Goal: Transaction & Acquisition: Purchase product/service

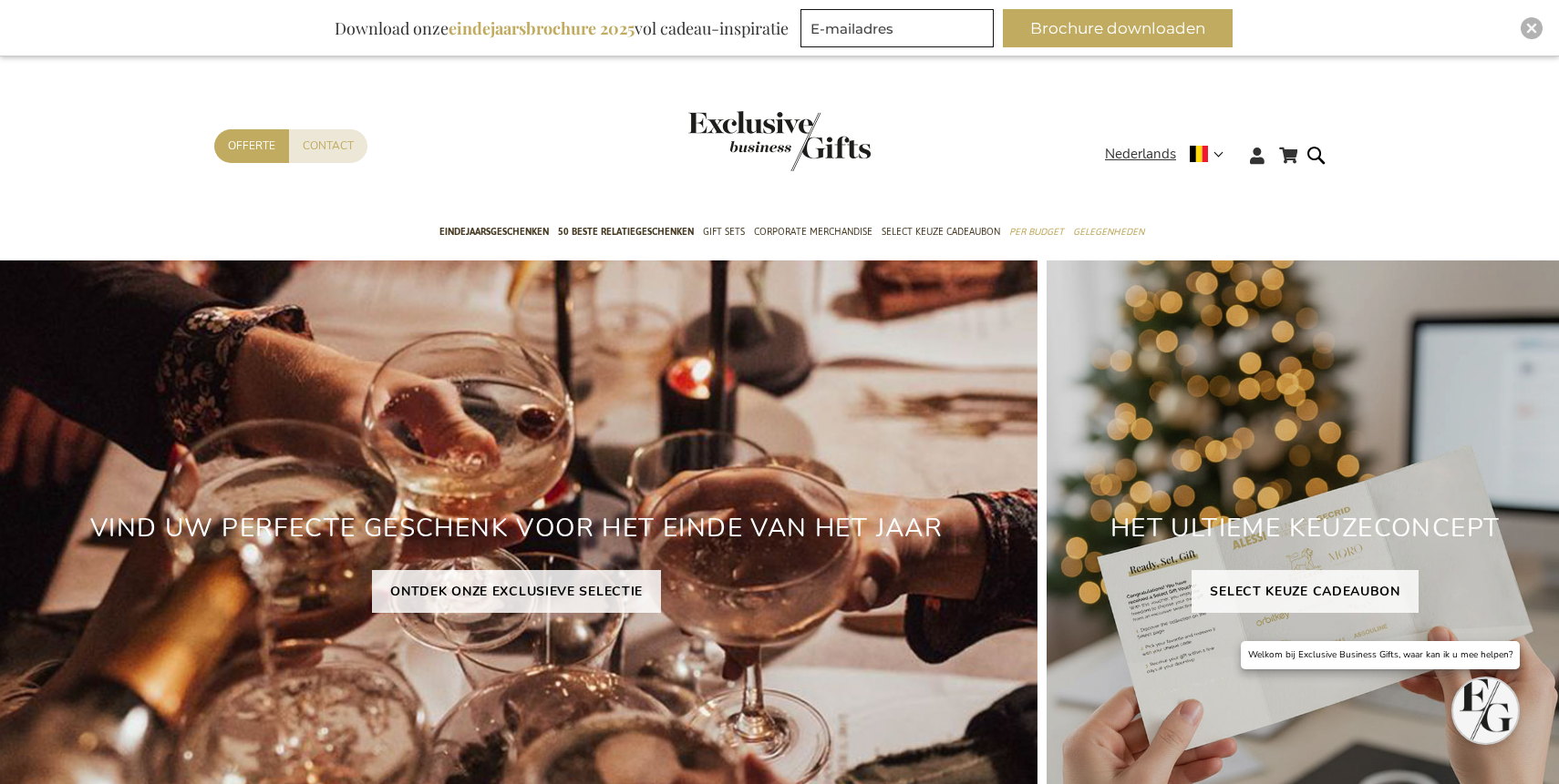
type input "administrator"
click at [1526, 29] on img "Close" at bounding box center [1530, 28] width 10 height 10
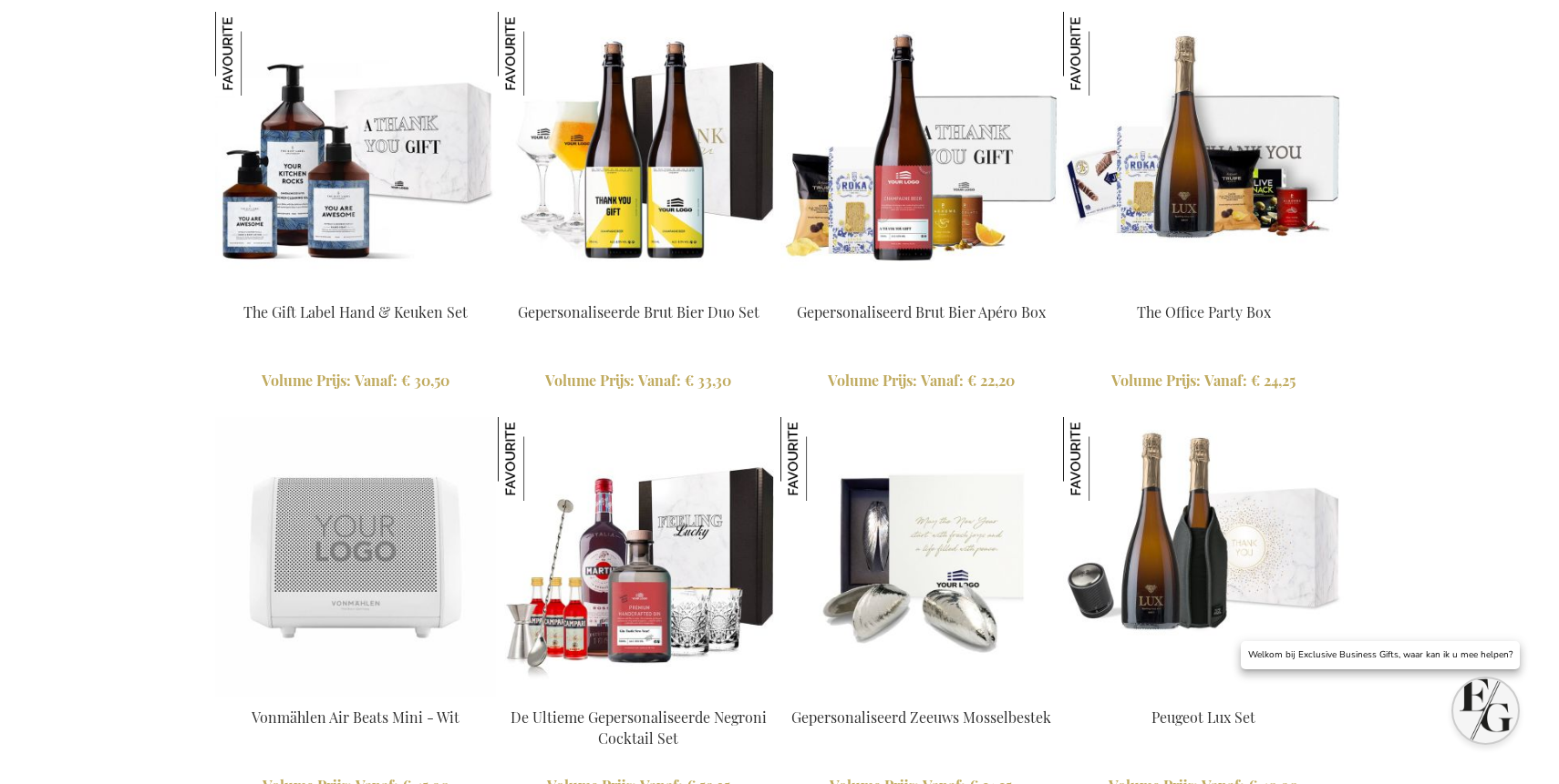
scroll to position [2460, 0]
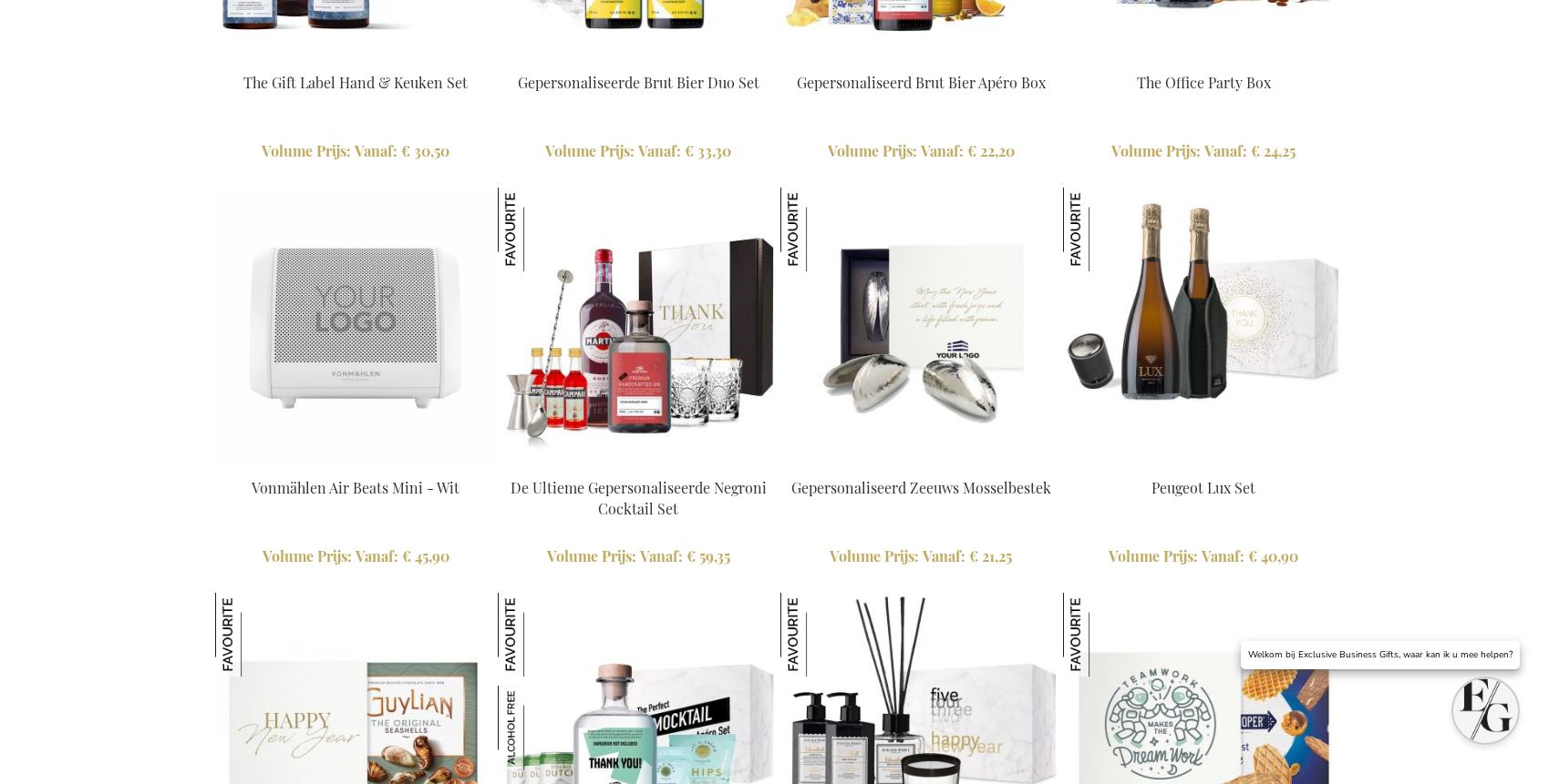
click at [633, 380] on img at bounding box center [638, 328] width 281 height 280
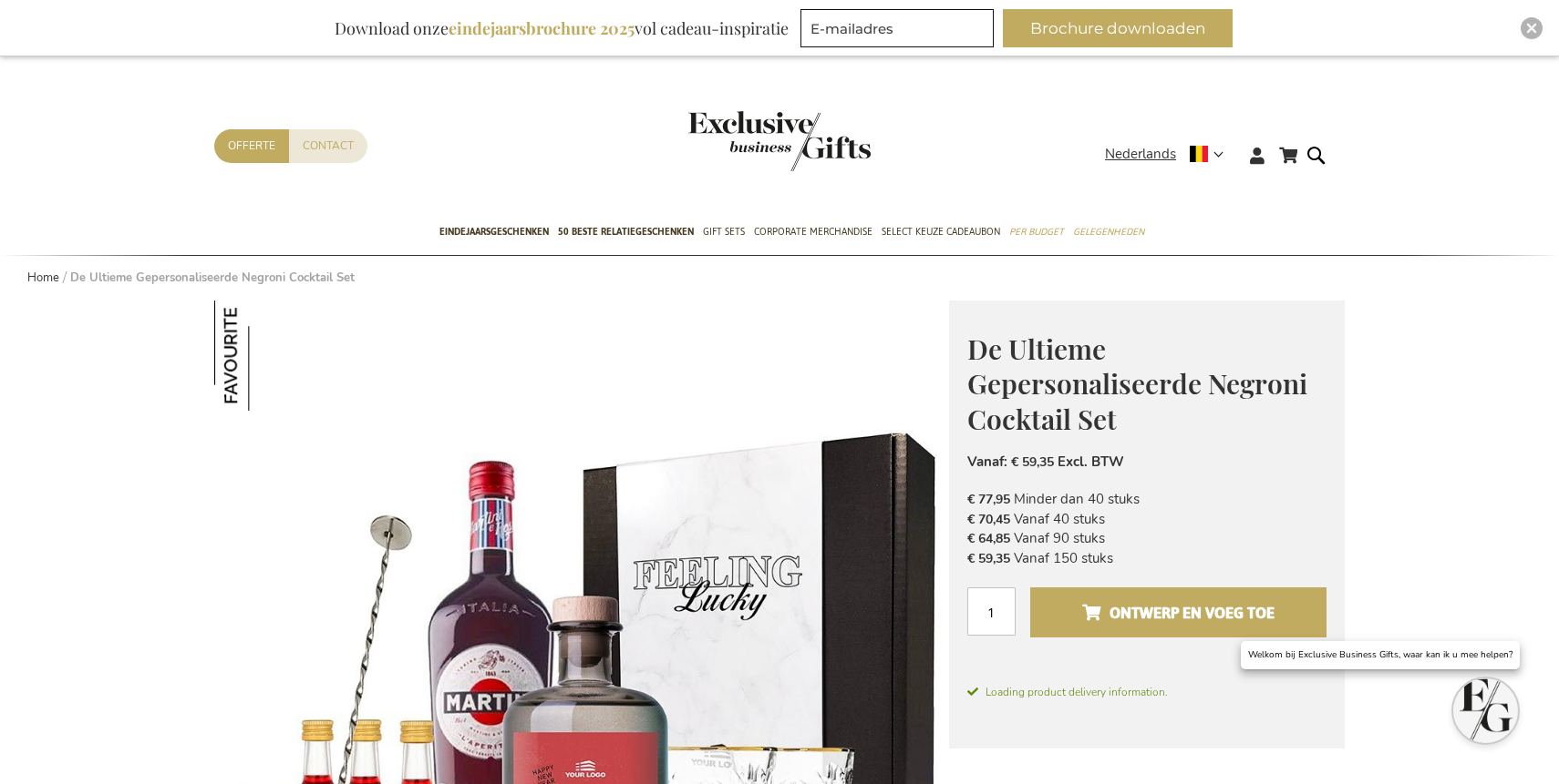
type input "administrator"
click at [1104, 570] on div "De Ultieme Gepersonaliseerde Negroni Cocktail Set Een uniek relatiegeschenk Mes…" at bounding box center [1146, 525] width 396 height 449
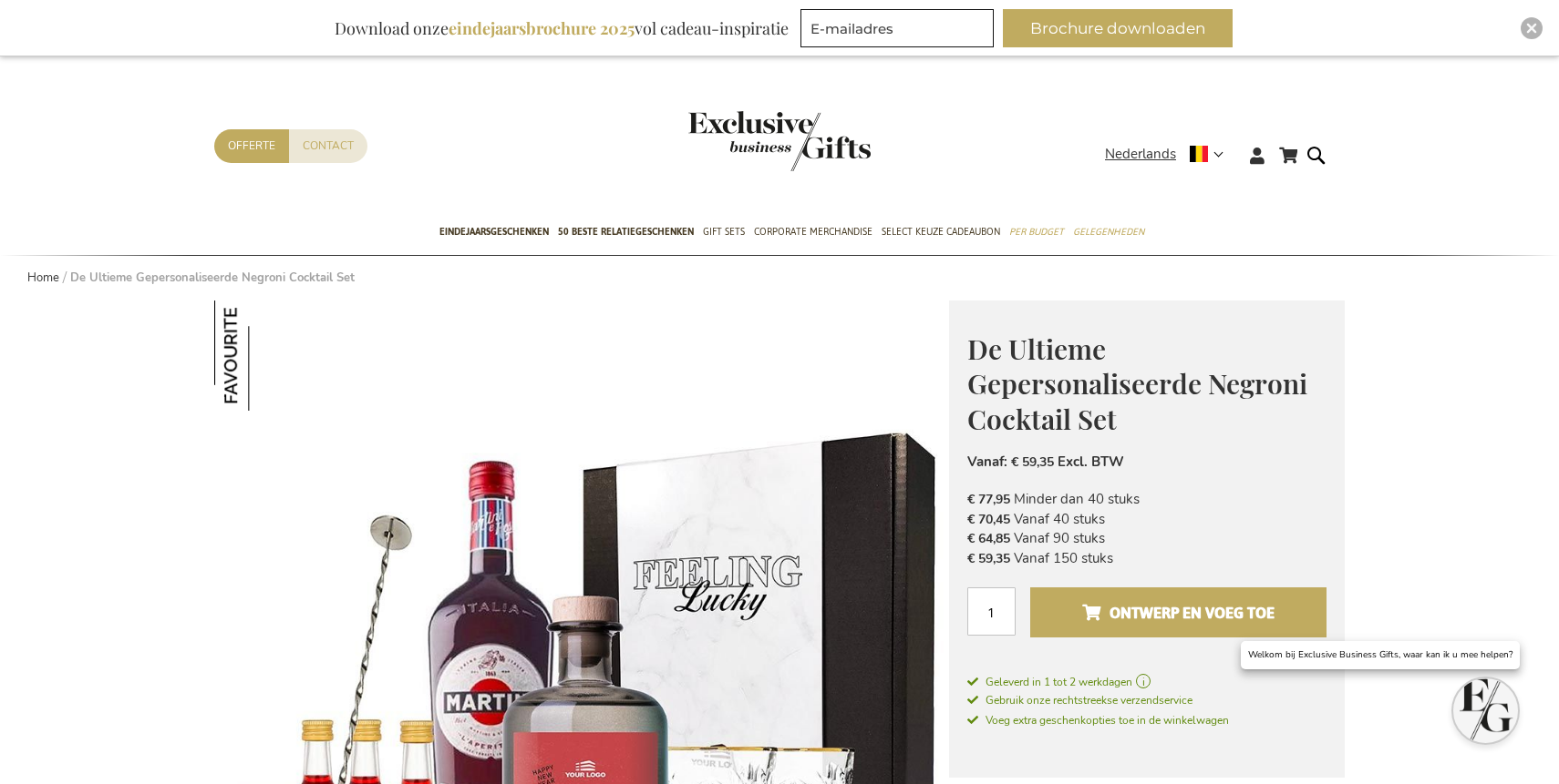
click at [1122, 615] on span "Ontwerp en voeg toe" at bounding box center [1178, 613] width 193 height 30
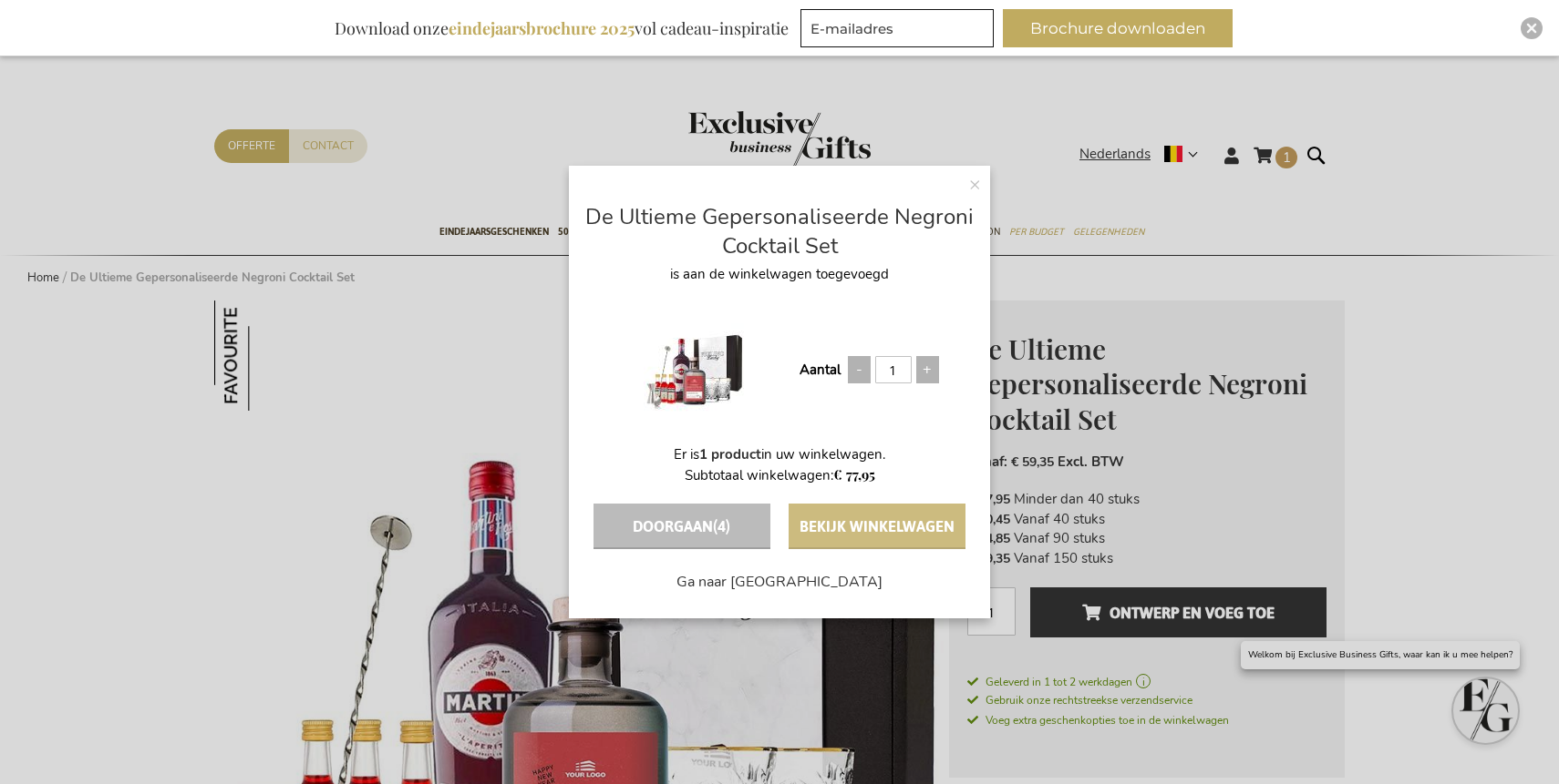
click at [871, 520] on button "Bekijk winkelwagen" at bounding box center [876, 526] width 177 height 46
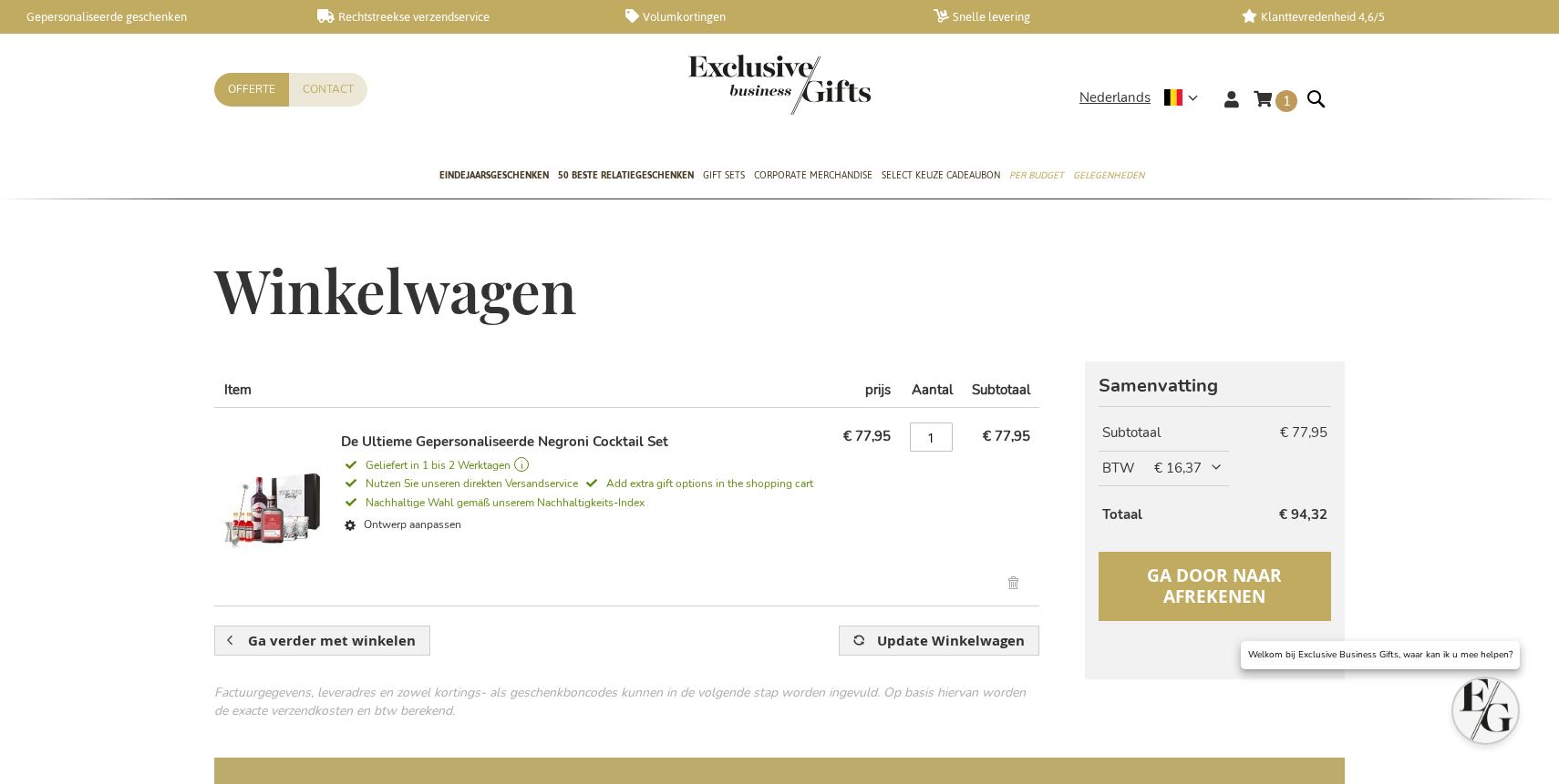
type input "administrator"
click at [1191, 583] on span "Ga door naar afrekenen" at bounding box center [1214, 586] width 135 height 45
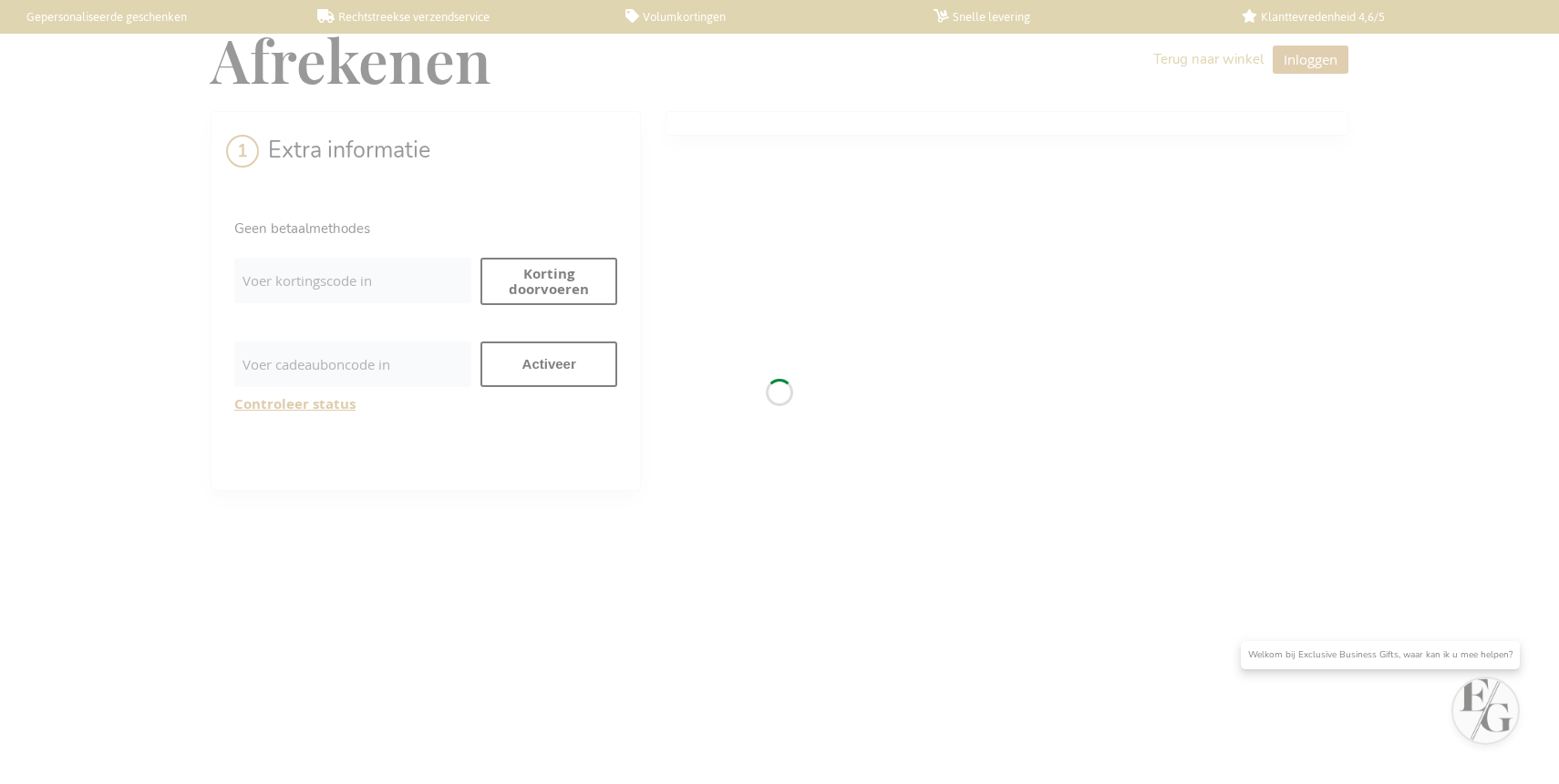
select select "BE"
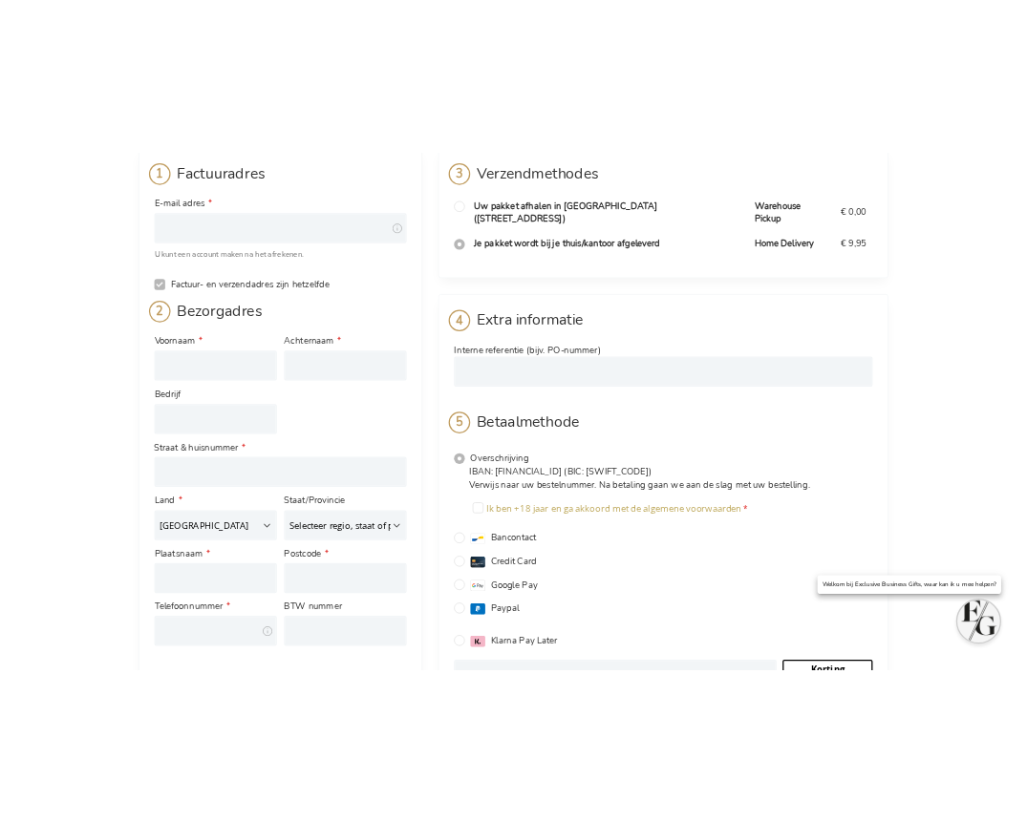
scroll to position [55, 0]
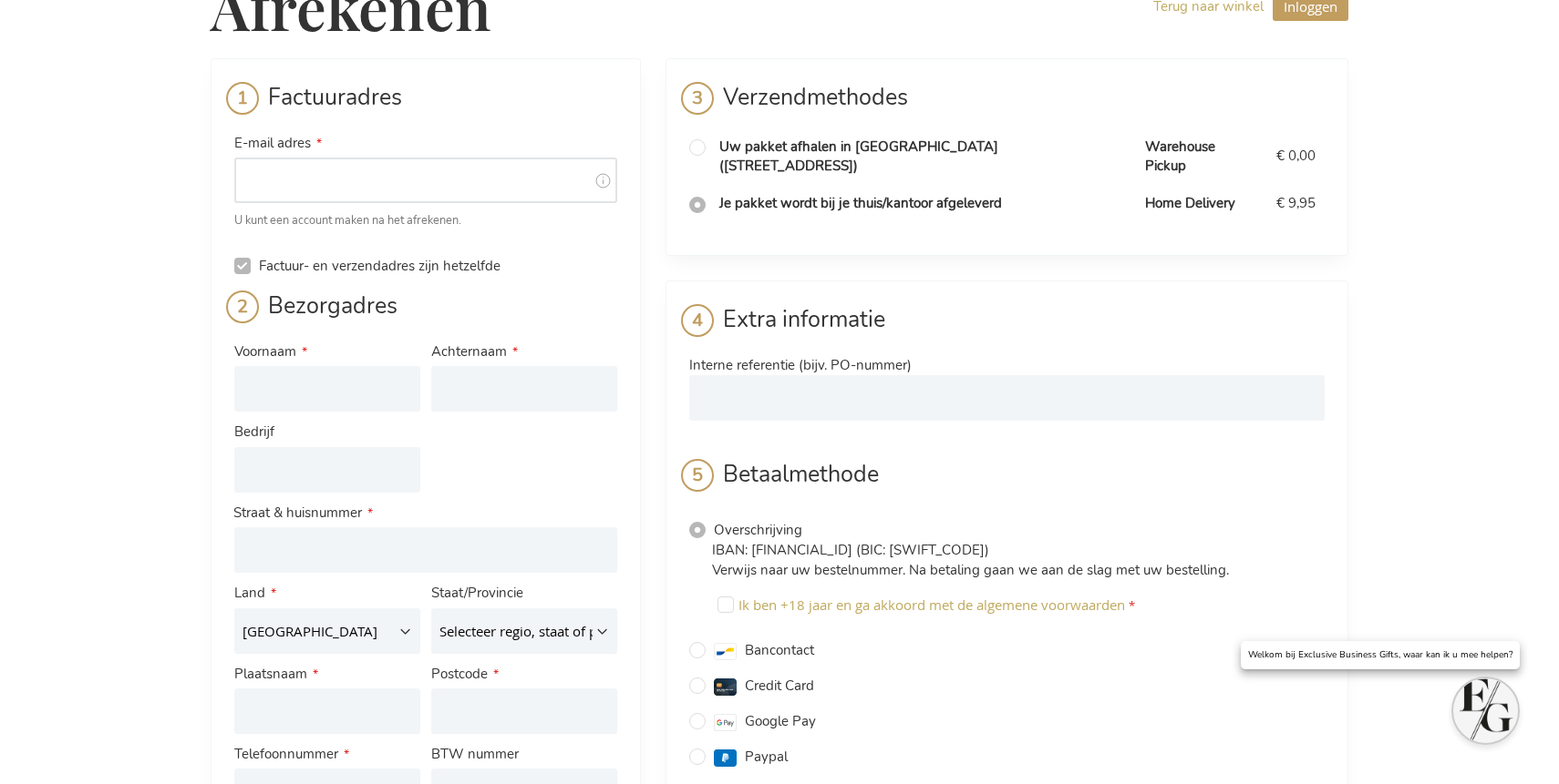
type input "administrator"
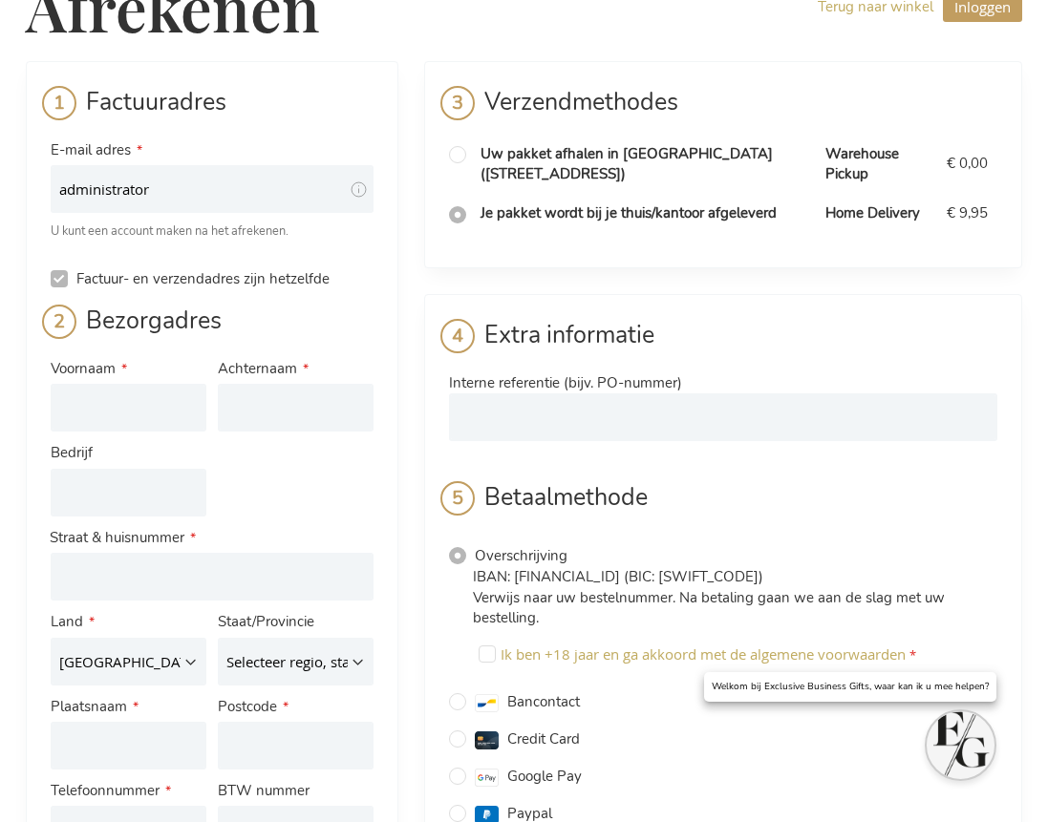
scroll to position [0, 0]
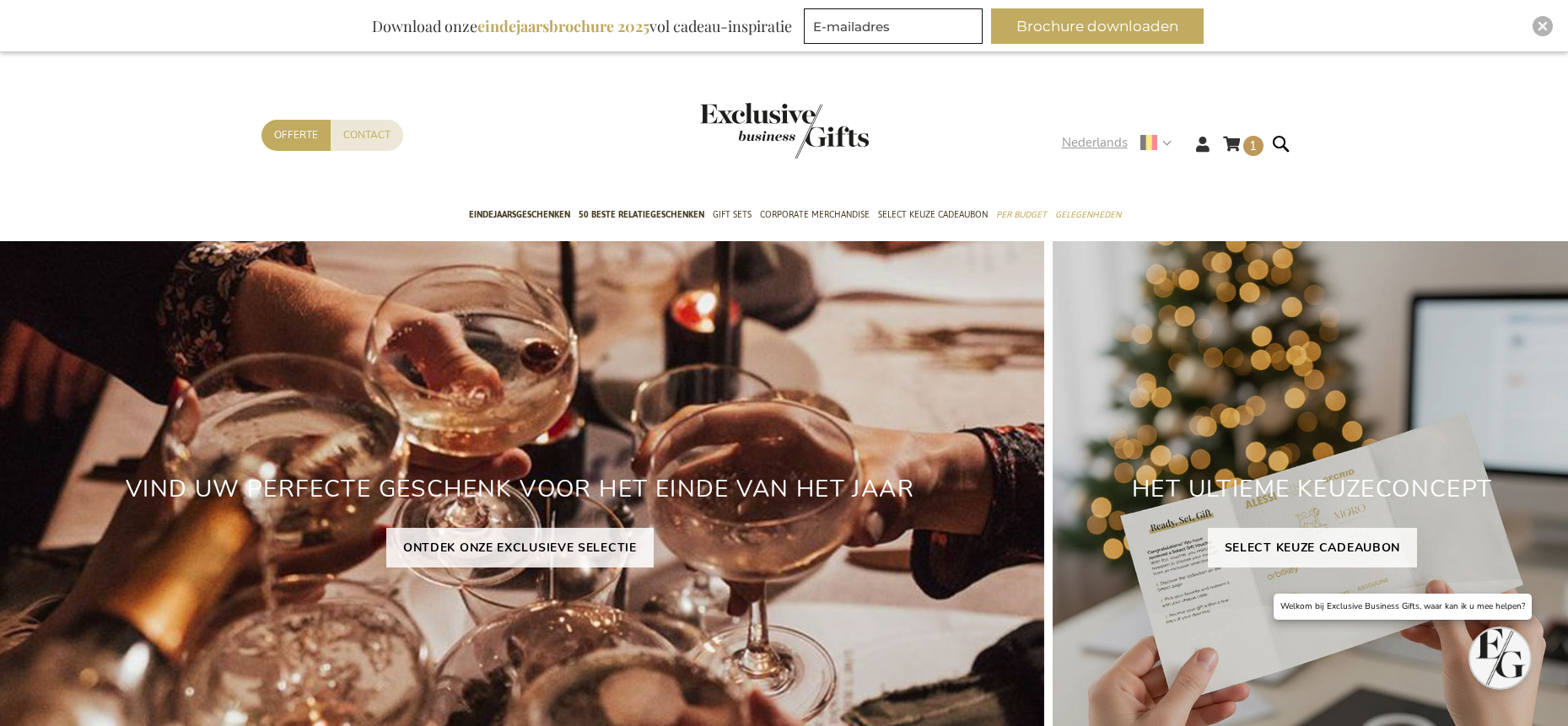
type input "administrator"
click at [1157, 137] on strong "Nederlands" at bounding box center [1116, 143] width 108 height 19
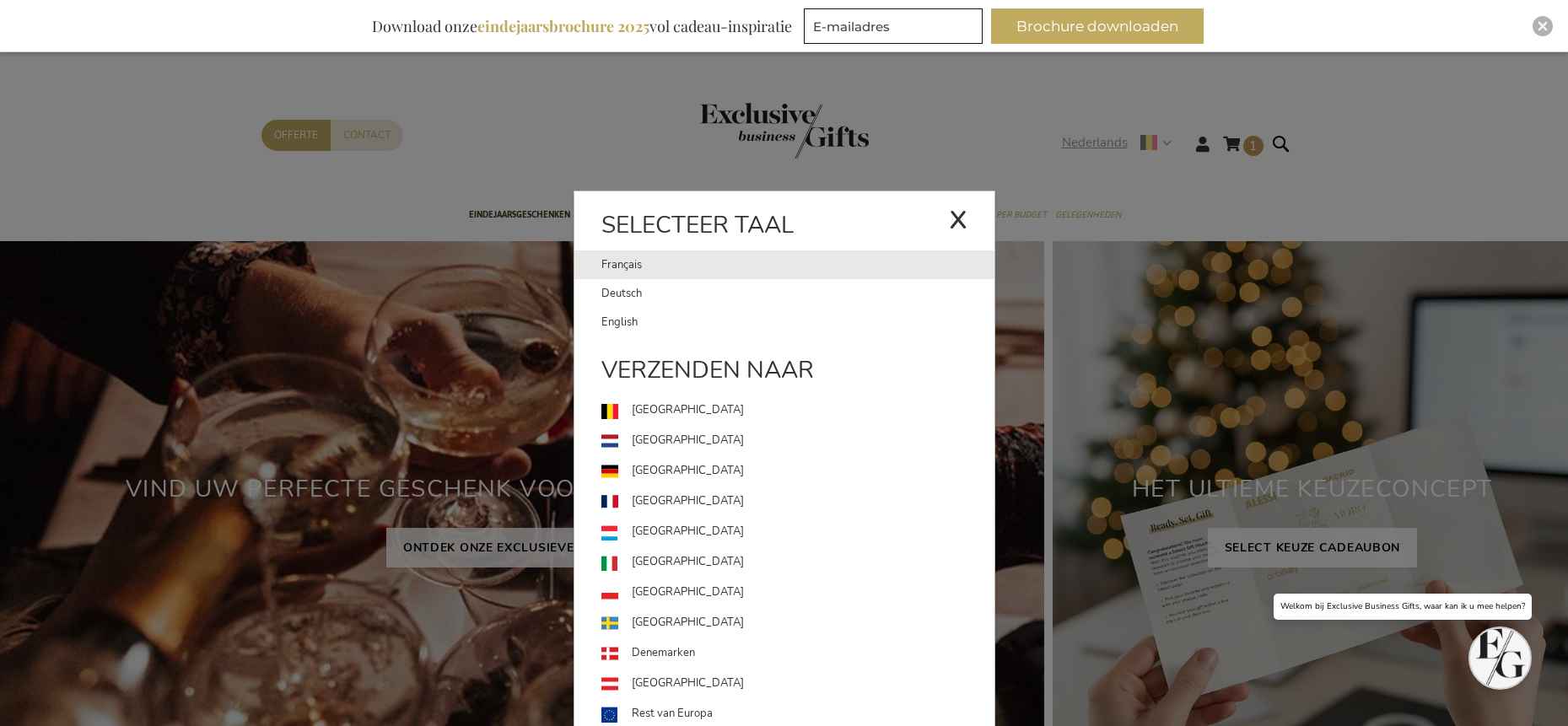
click at [616, 269] on link "Français" at bounding box center [775, 265] width 348 height 28
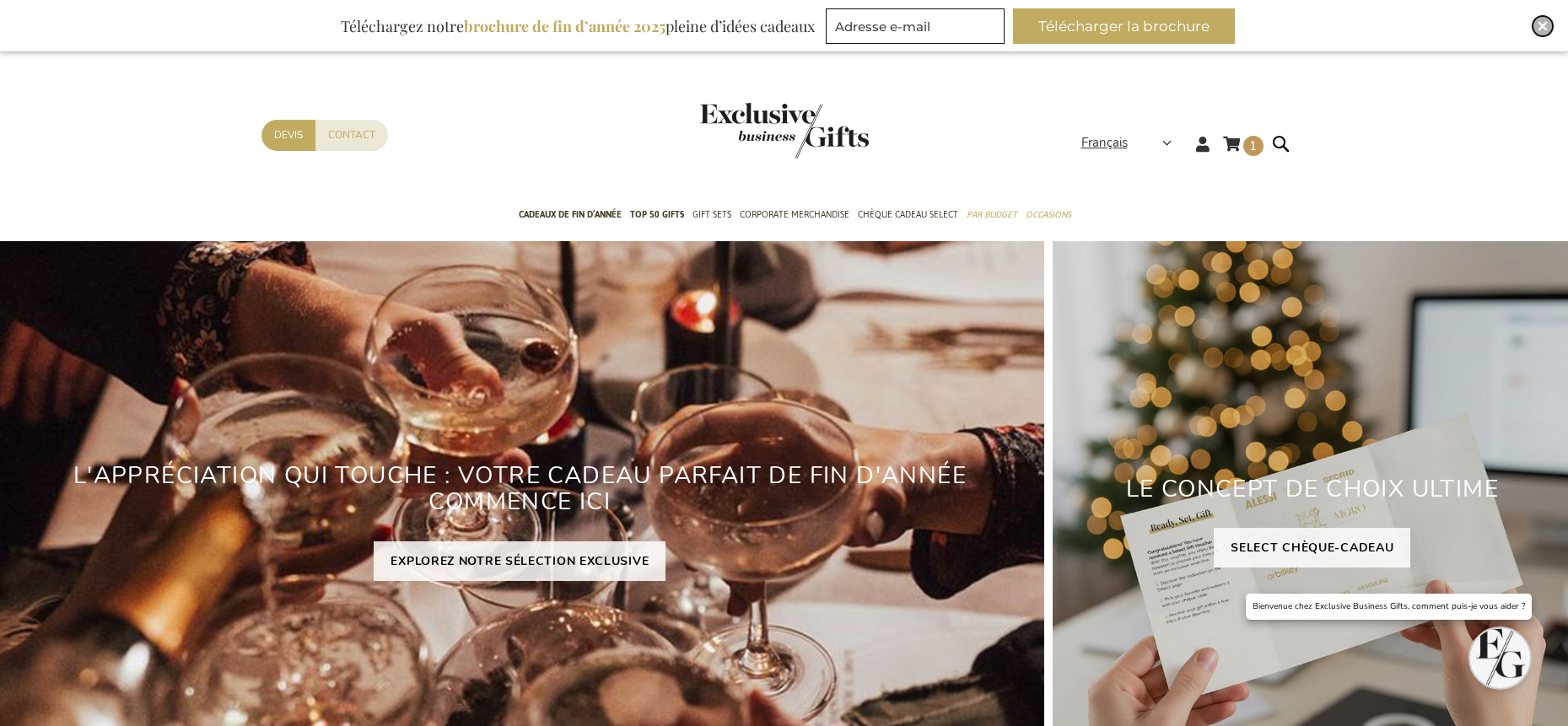
click at [1537, 24] on img "Close" at bounding box center [1542, 26] width 10 height 10
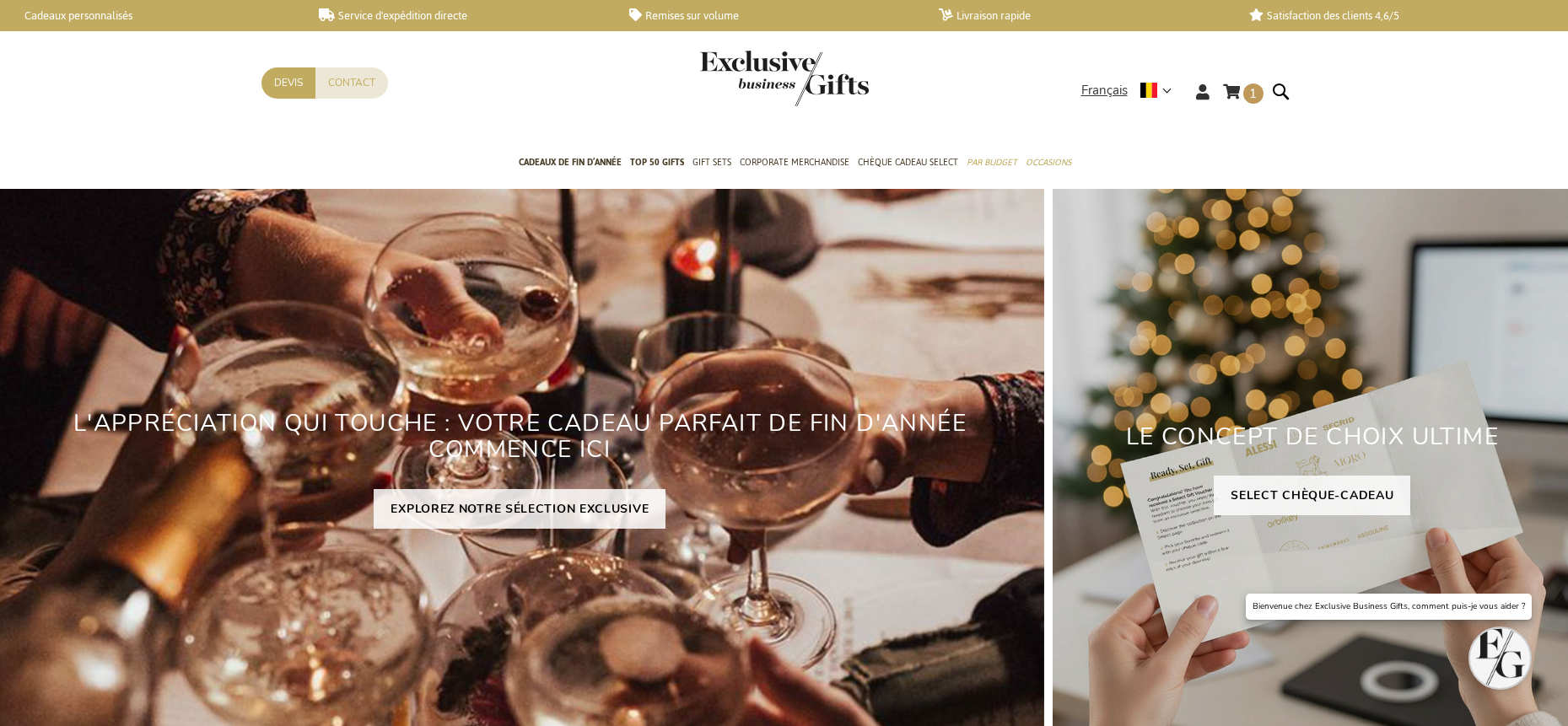
type input "administrator"
click at [1245, 89] on span "1 1 items" at bounding box center [1253, 94] width 20 height 20
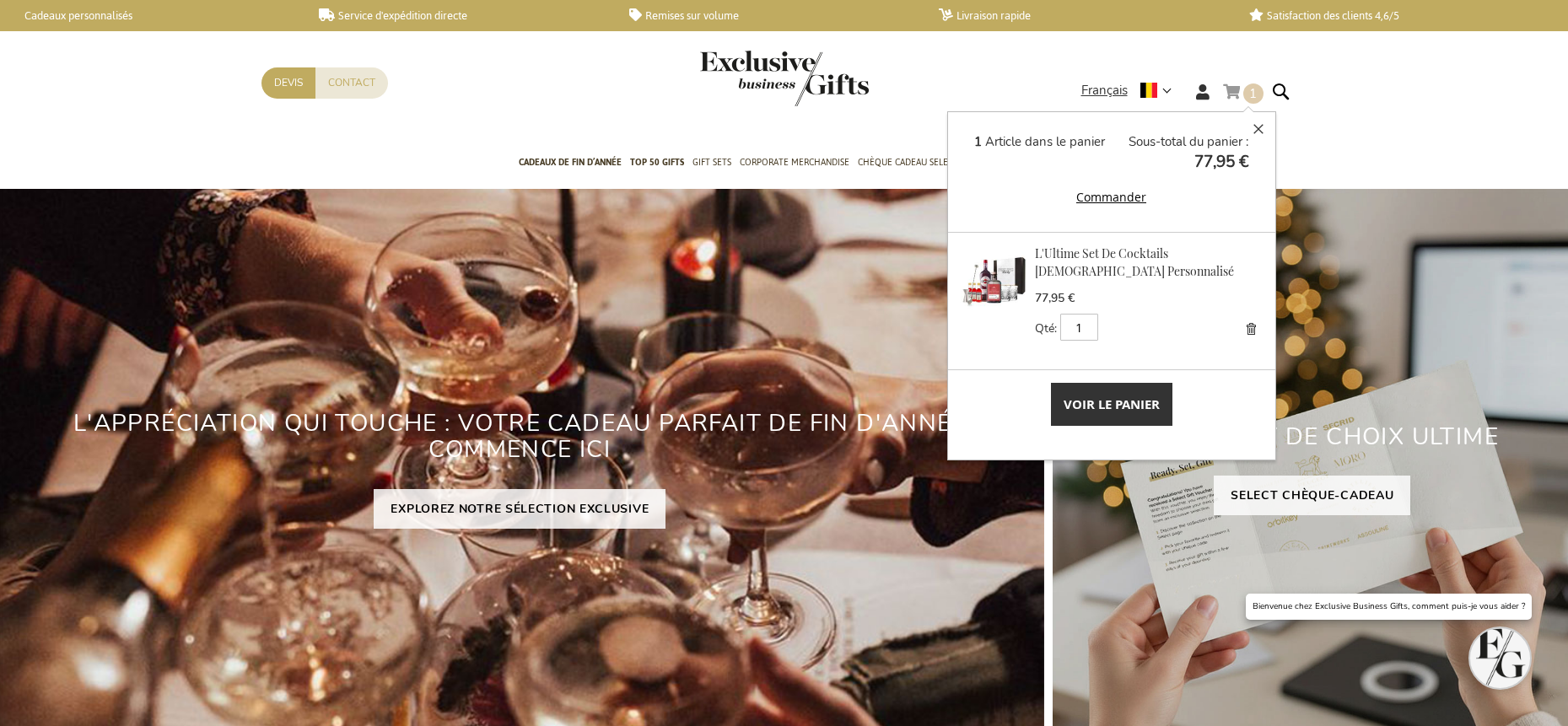
click at [1097, 408] on span "Voir le panier" at bounding box center [1112, 405] width 96 height 18
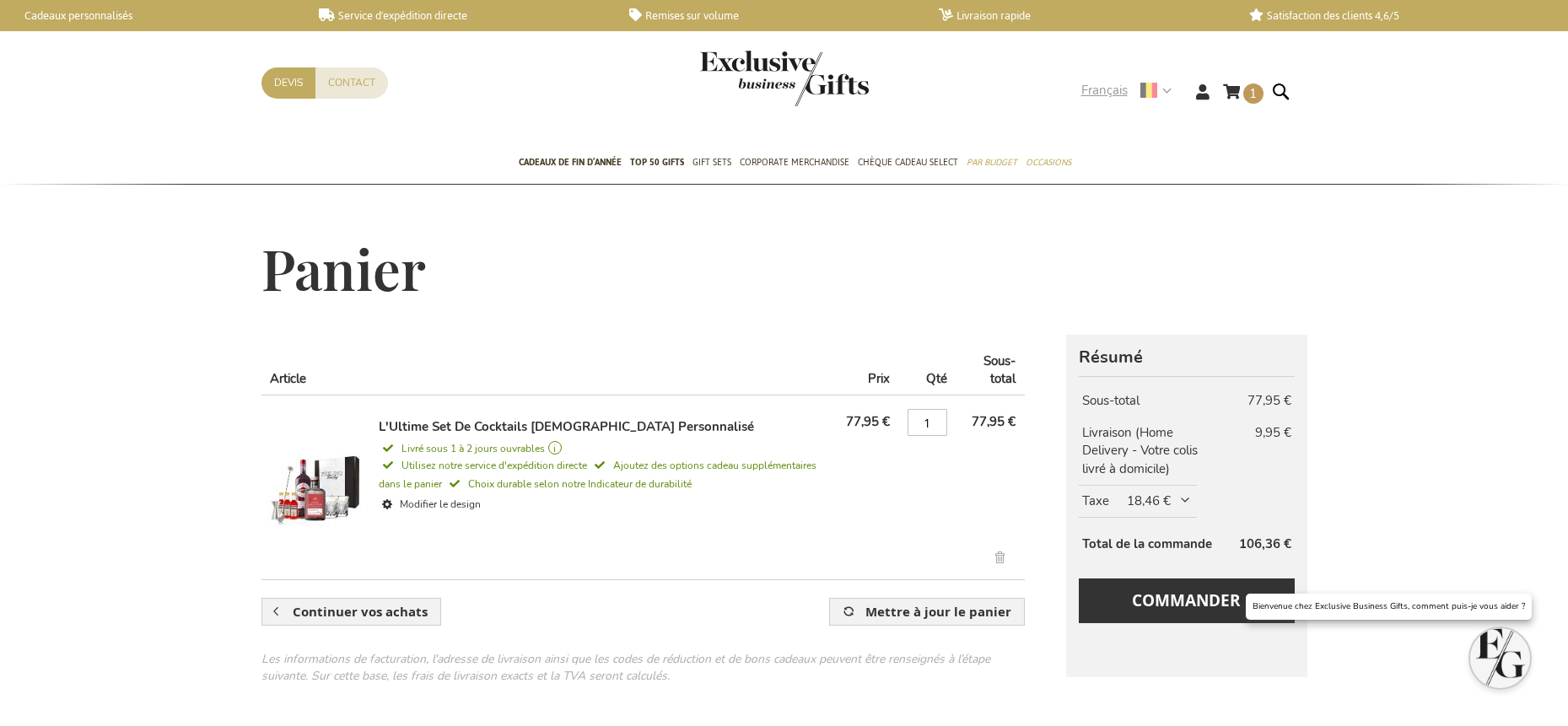
type input "administrator"
click at [1151, 88] on use at bounding box center [1149, 91] width 17 height 17
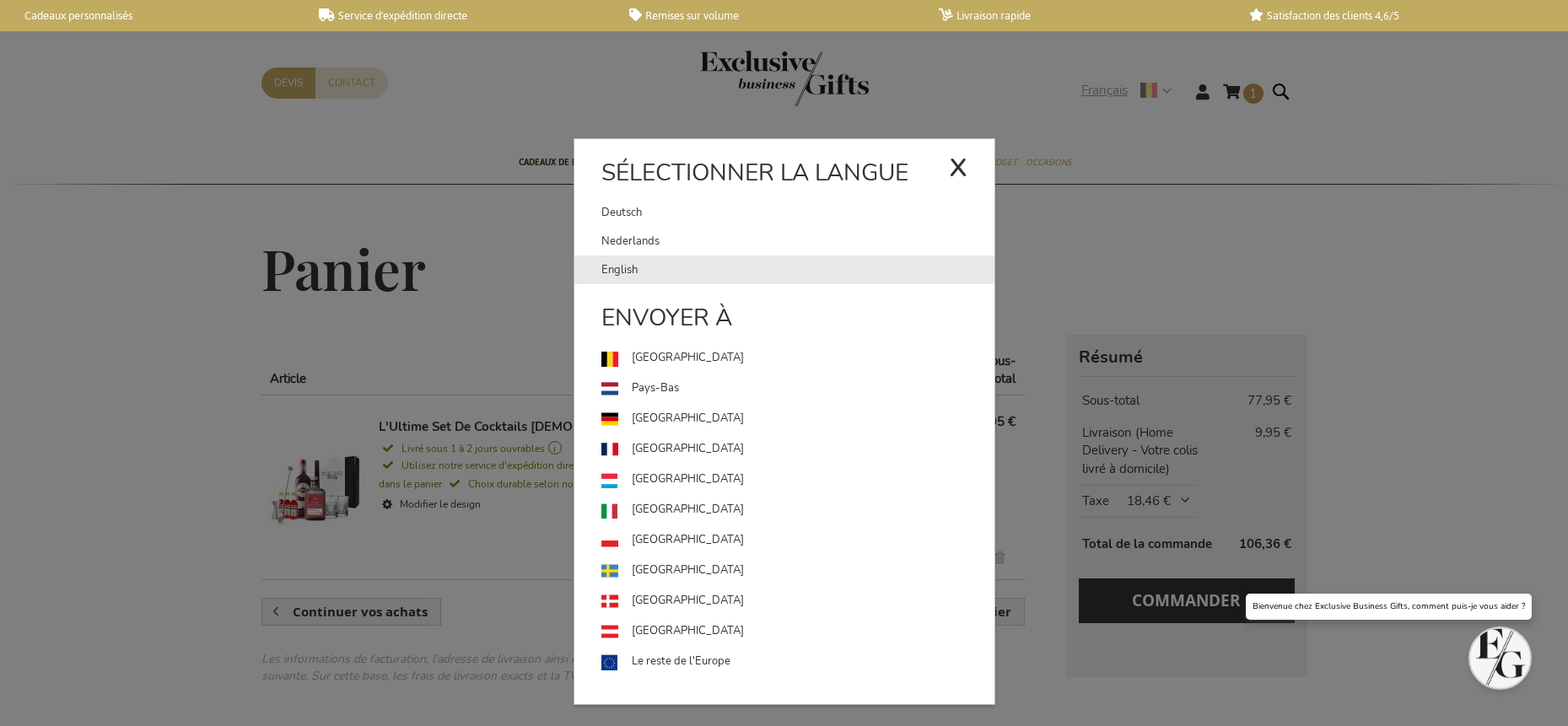
click at [632, 261] on link "English" at bounding box center [797, 269] width 393 height 28
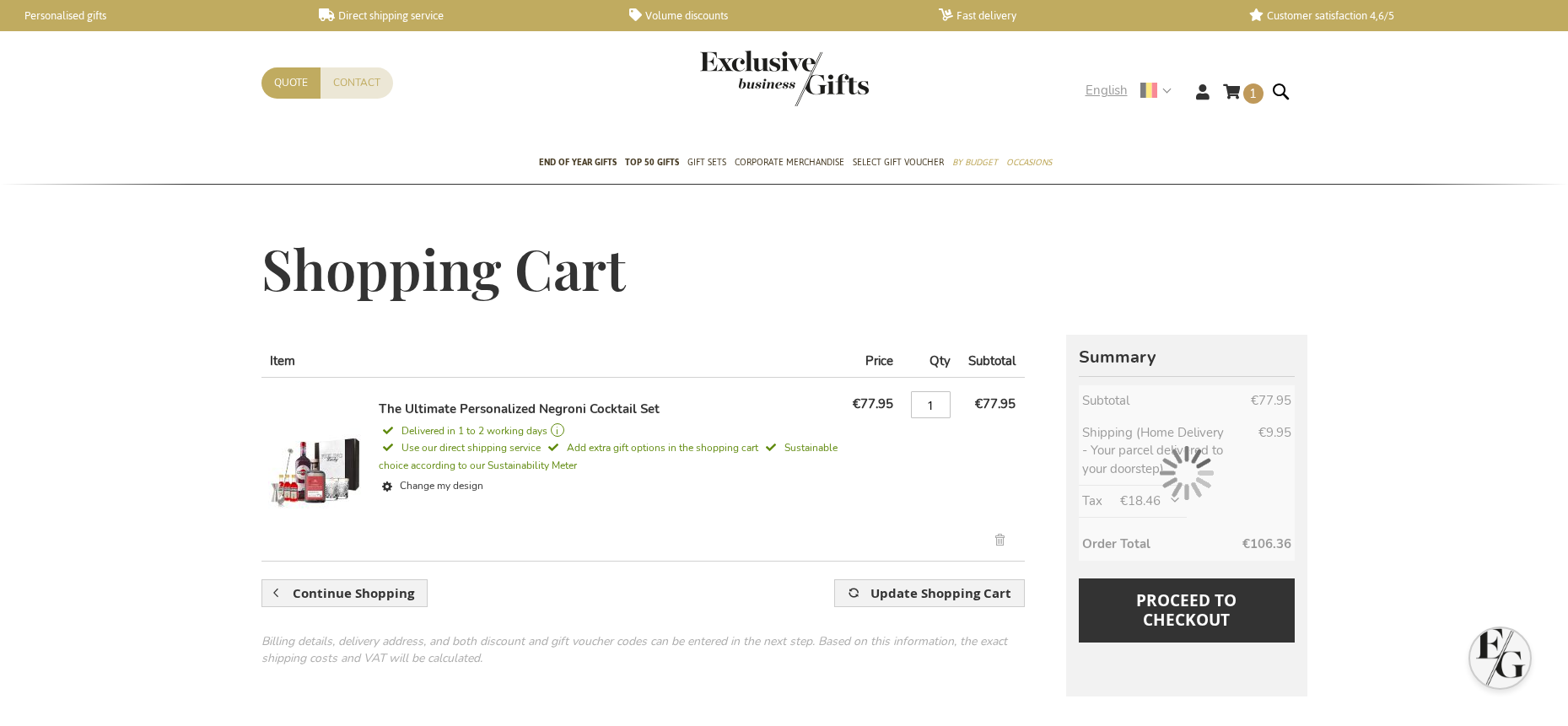
type input "administrator"
click at [1158, 95] on strong "English" at bounding box center [1127, 91] width 85 height 19
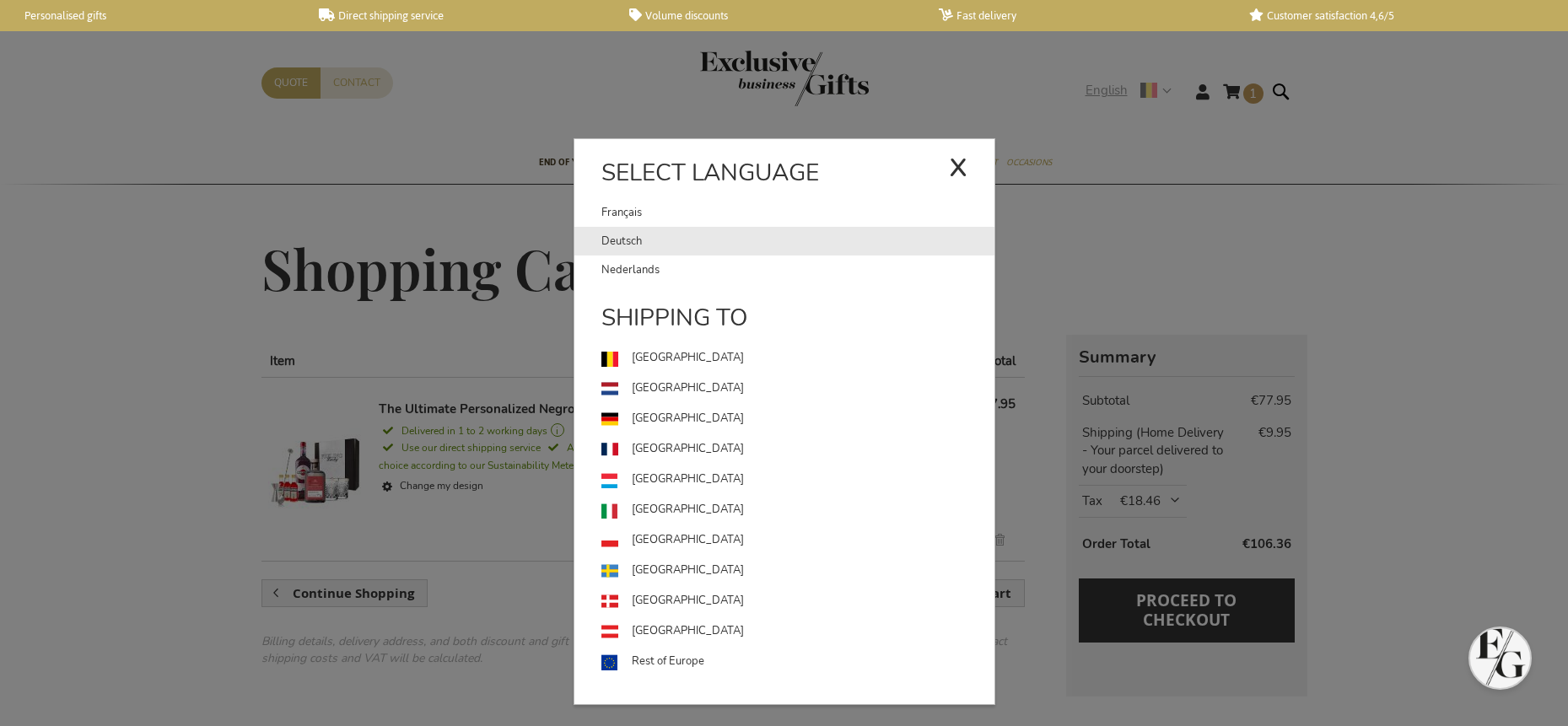
click at [619, 248] on link "Deutsch" at bounding box center [797, 241] width 393 height 28
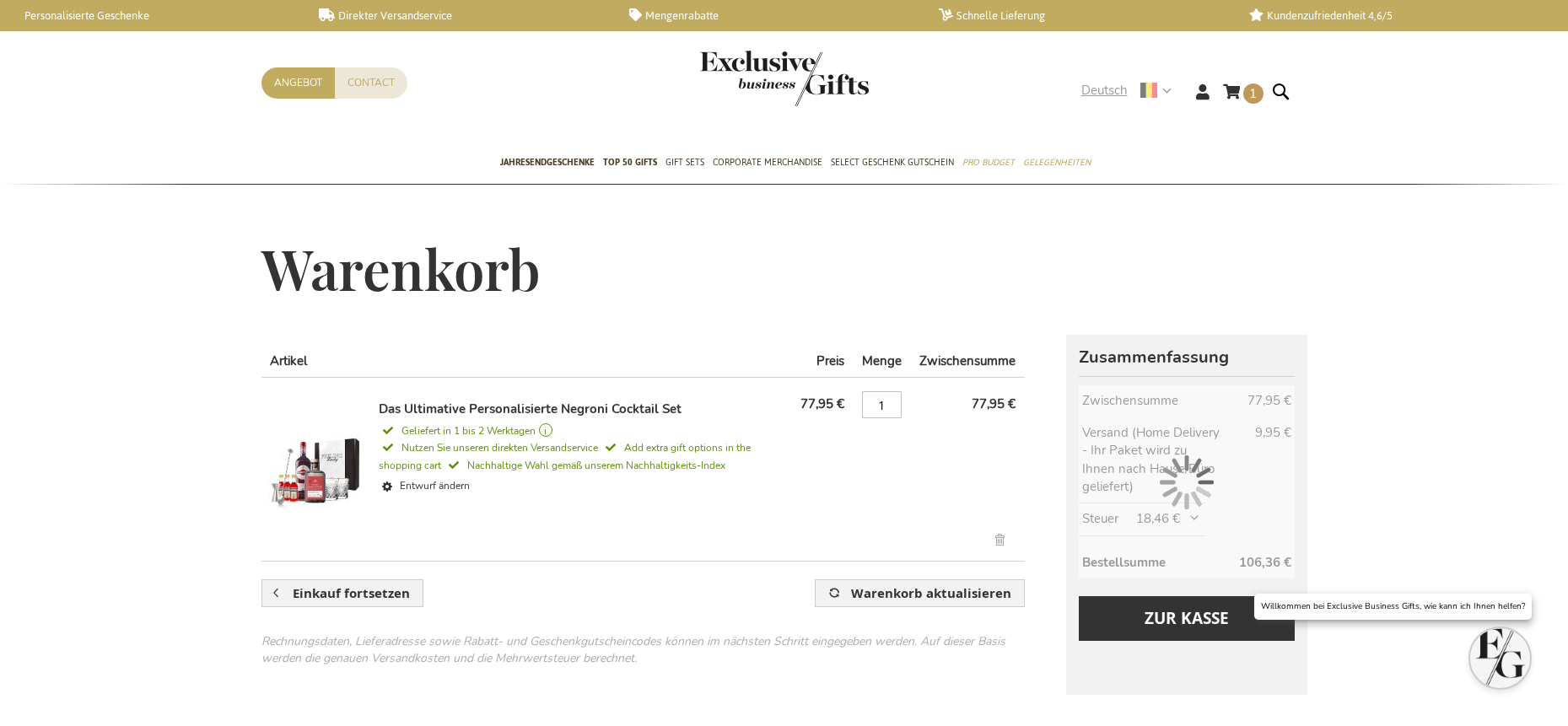
type input "administrator"
click at [1144, 81] on icon at bounding box center [1149, 89] width 17 height 17
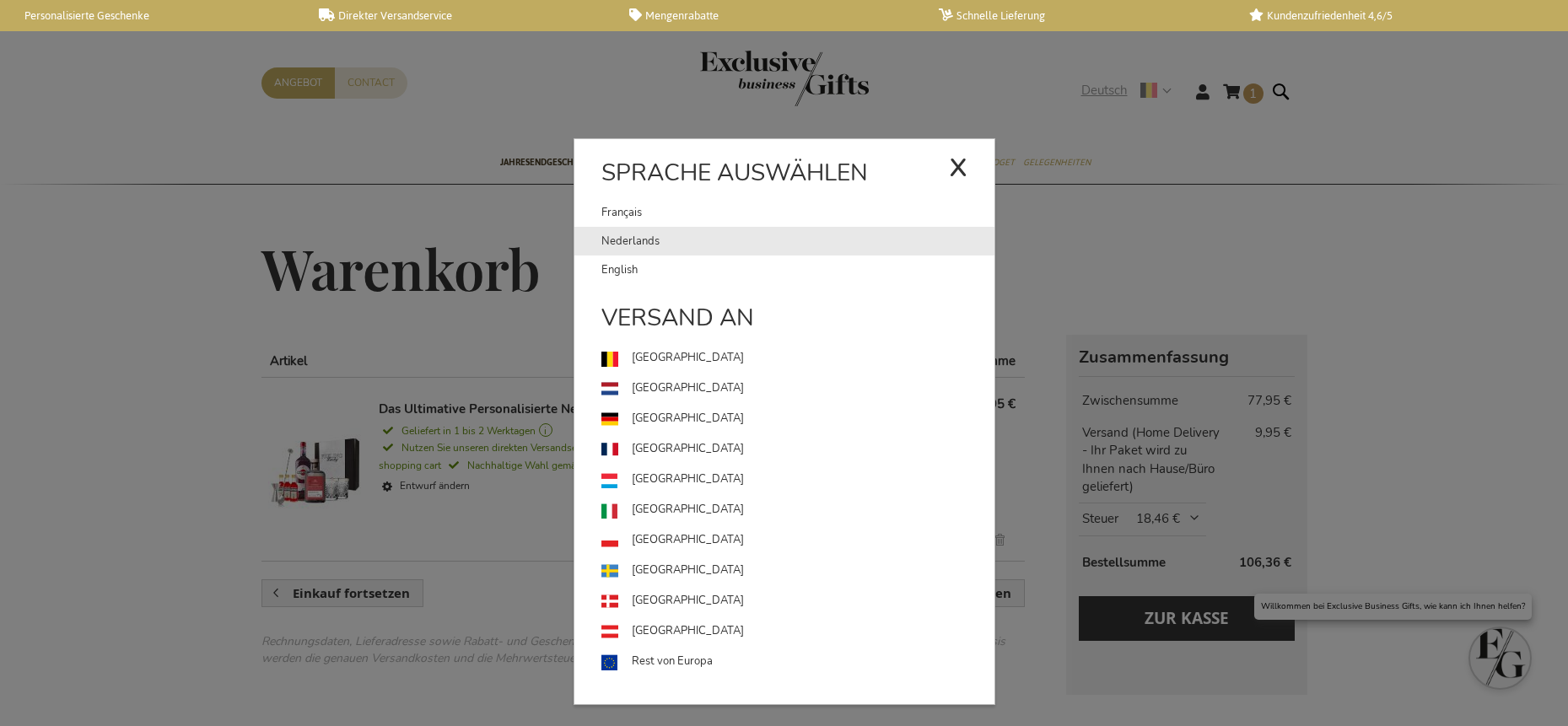
click at [612, 241] on link "Nederlands" at bounding box center [797, 241] width 393 height 28
